Goal: Task Accomplishment & Management: Manage account settings

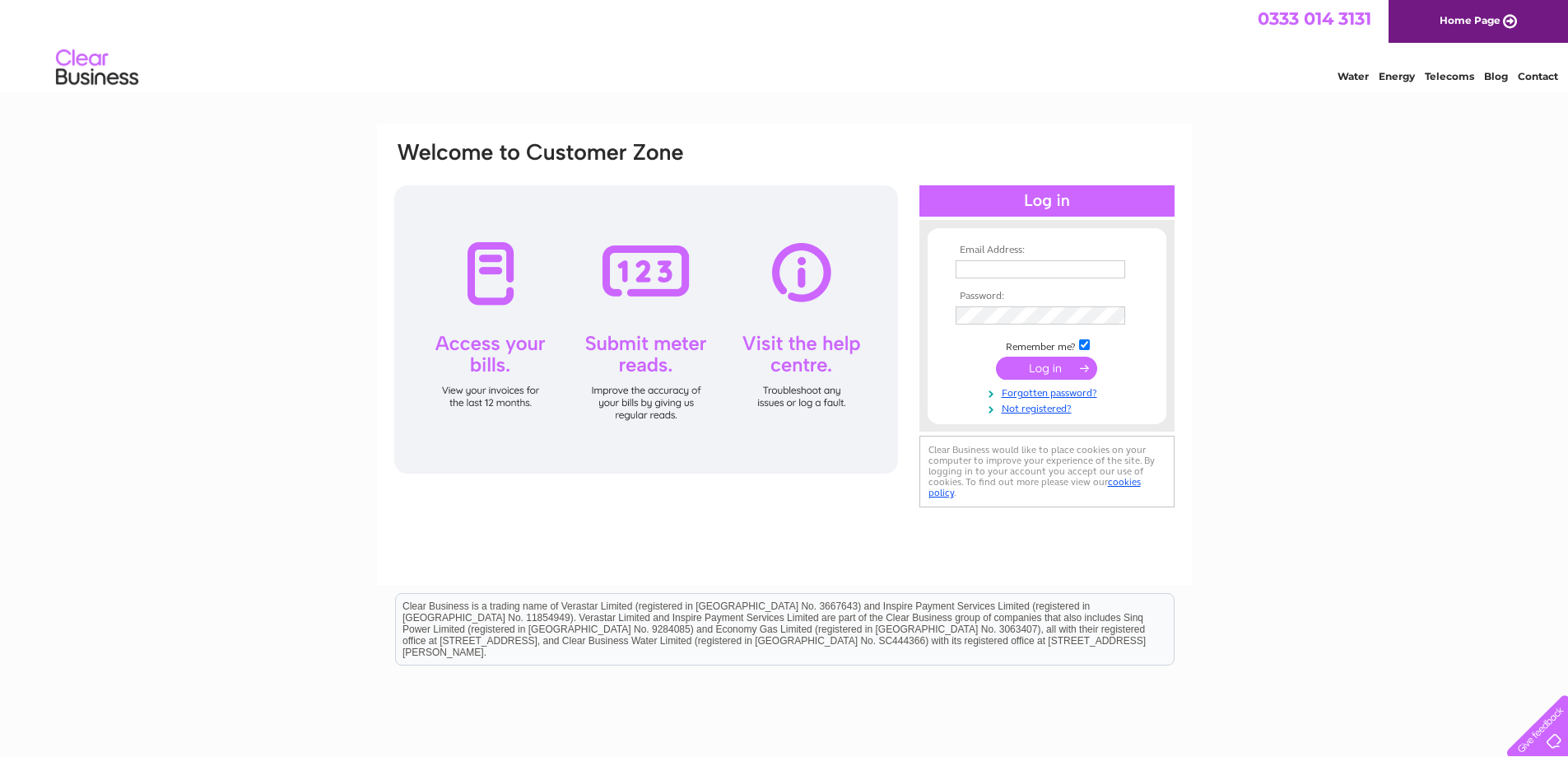
type input "practicalcar@yahoo.co.uk"
click at [1054, 373] on input "submit" at bounding box center [1046, 368] width 101 height 23
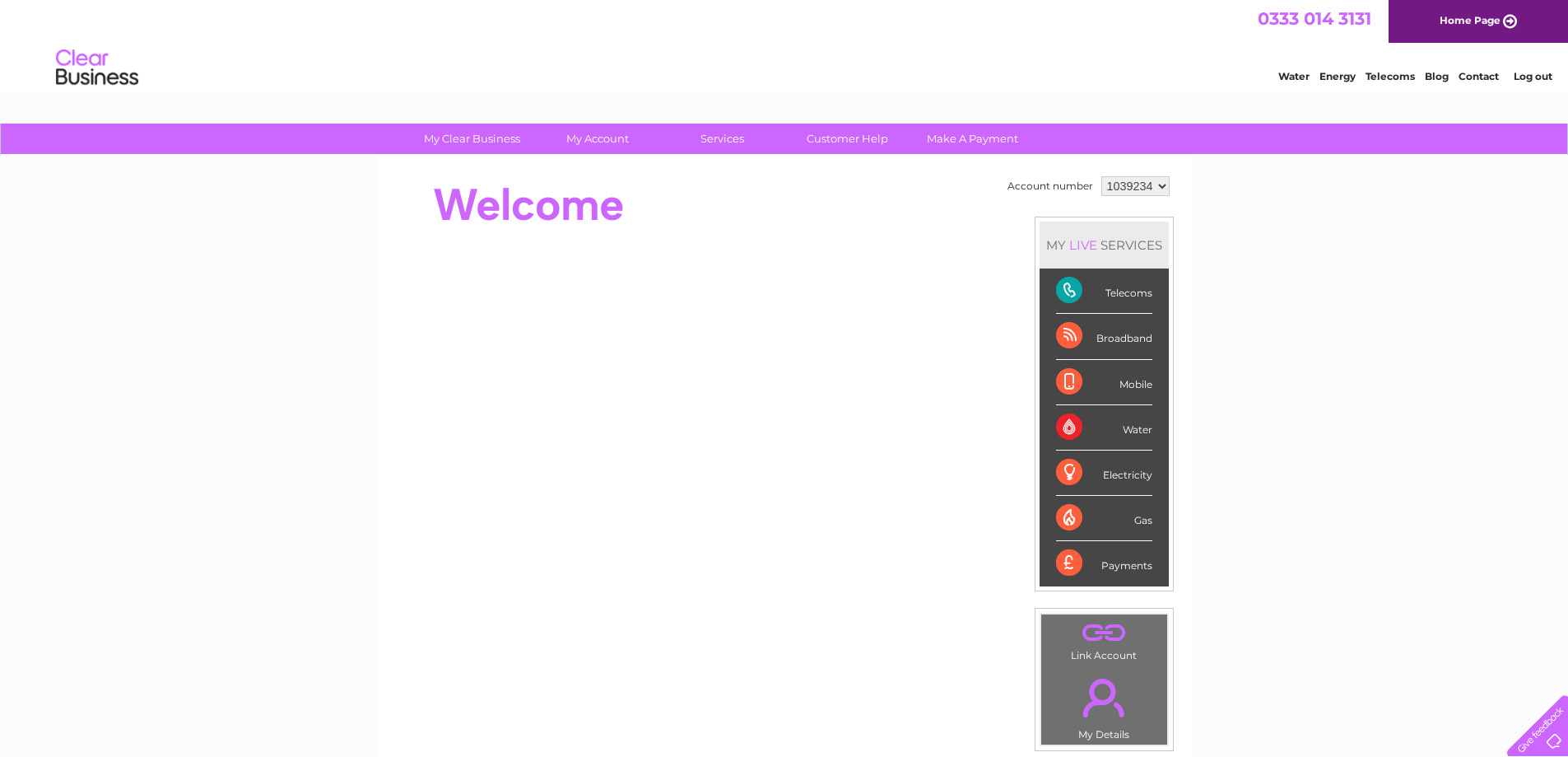
click at [1159, 187] on select "1039234 1039236" at bounding box center [1135, 186] width 69 height 19
select select "1039236"
click at [1101, 176] on select "1039234 1039236" at bounding box center [1135, 186] width 69 height 19
click at [596, 141] on link "My Account" at bounding box center [597, 138] width 136 height 31
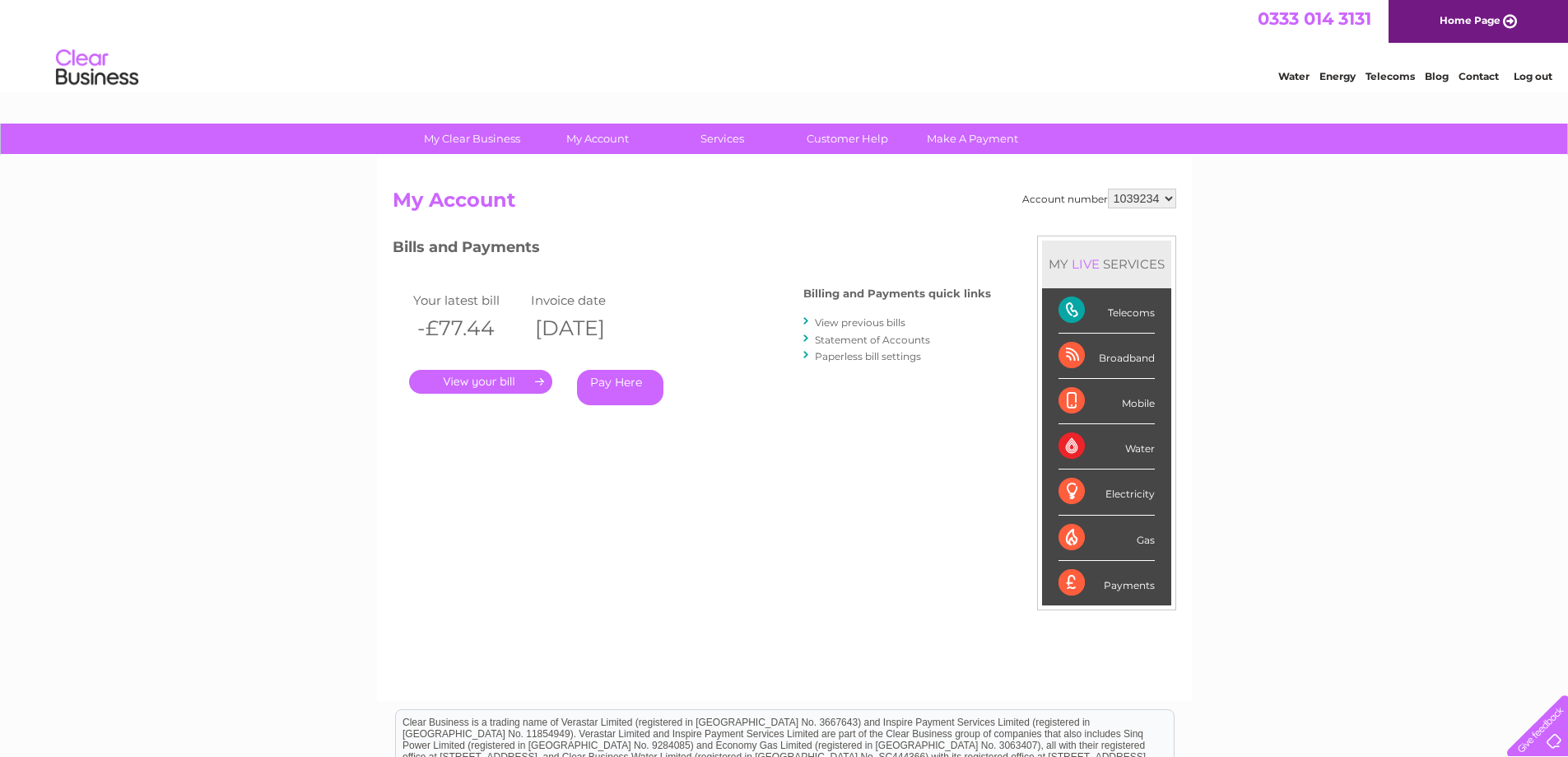
click at [1173, 202] on select "1039234 1039236" at bounding box center [1143, 198] width 69 height 19
select select "1039236"
click at [1108, 189] on select "1039234 1039236" at bounding box center [1143, 198] width 69 height 19
click at [487, 382] on link "." at bounding box center [480, 381] width 144 height 24
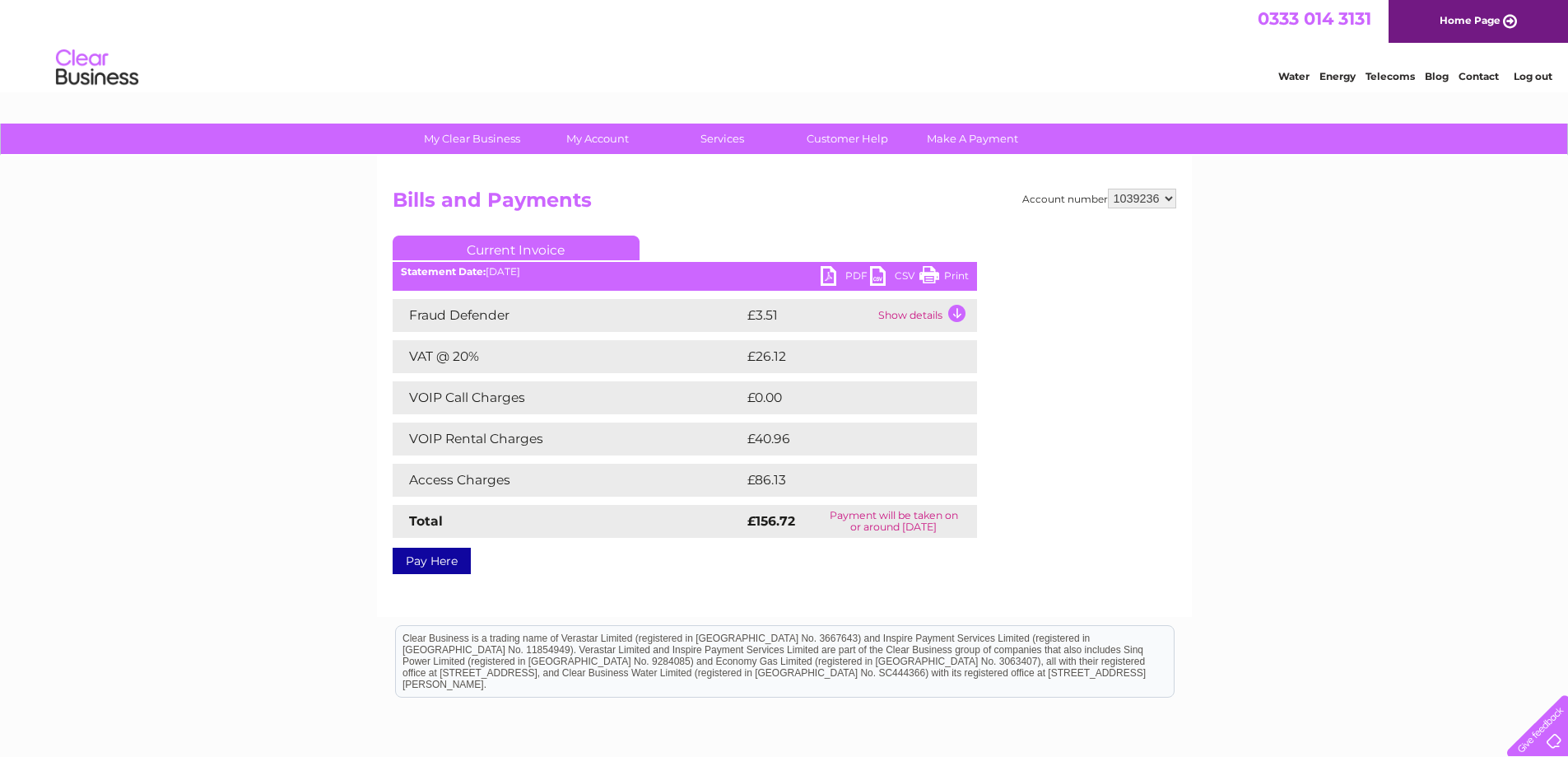
click at [842, 271] on link "PDF" at bounding box center [845, 278] width 49 height 24
